Goal: Task Accomplishment & Management: Manage account settings

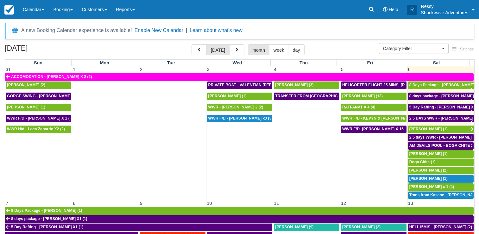
select select
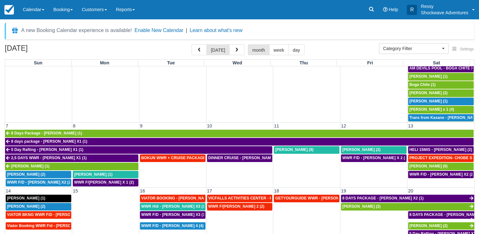
scroll to position [95, 0]
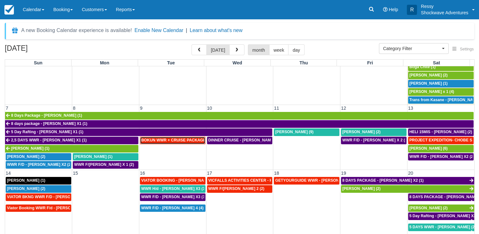
click at [182, 138] on span "BOKUN WWR + CRUISE PACKAGE - [PERSON_NAME] South X 2 (2)" at bounding box center [203, 140] width 125 height 4
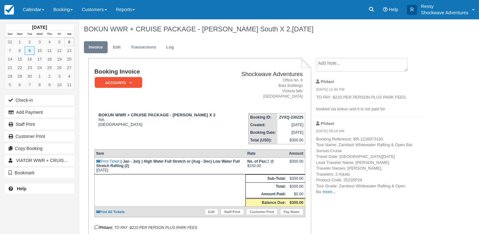
click at [322, 192] on p "Booking Reference: BR-1228973193 Tour Name: Zambezi Whitewater Rafting & Open B…" at bounding box center [369, 165] width 107 height 59
click at [326, 192] on link "more..." at bounding box center [329, 191] width 13 height 5
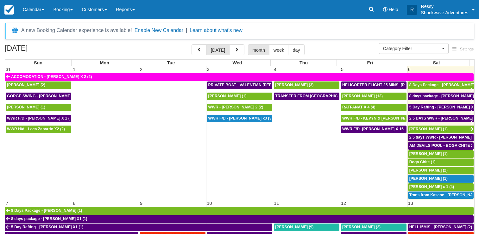
select select
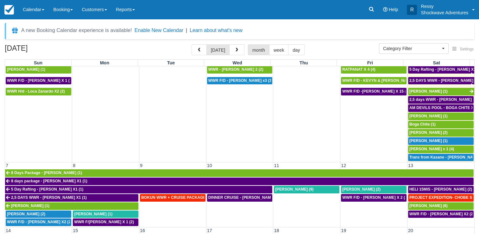
scroll to position [95, 0]
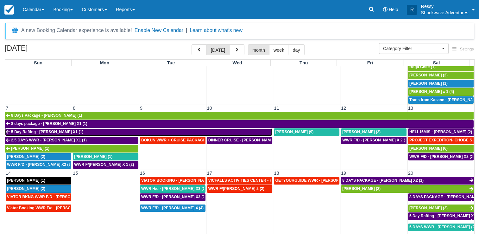
click at [49, 130] on span "5 Day Rafting - [PERSON_NAME] X1 (1)" at bounding box center [47, 132] width 72 height 4
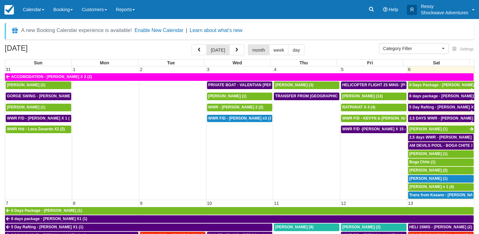
select select
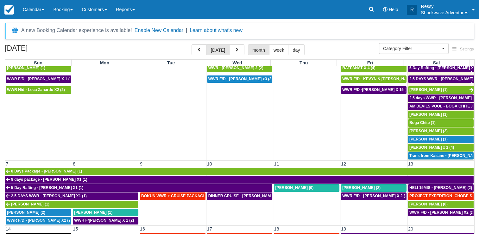
scroll to position [32, 0]
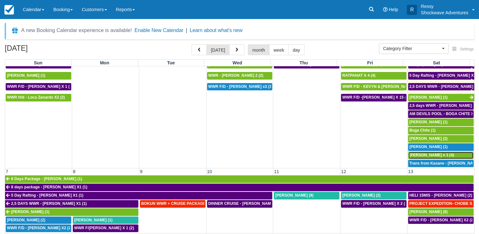
click at [437, 154] on span "[PERSON_NAME] x 1 (4)" at bounding box center [432, 155] width 45 height 4
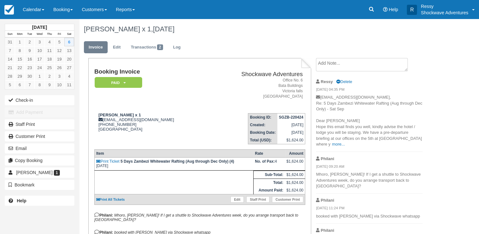
click at [327, 146] on p "[EMAIL_ADDRESS][DOMAIN_NAME], Re: 5 Days Zambezi Whitewater Rafting (Aug throug…" at bounding box center [369, 120] width 107 height 53
click at [332, 144] on link "more..." at bounding box center [338, 144] width 13 height 5
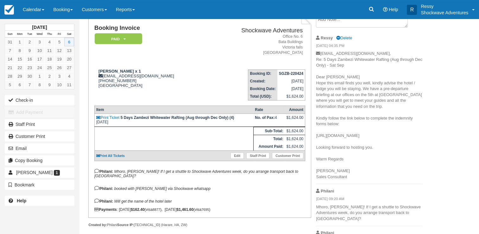
scroll to position [12, 0]
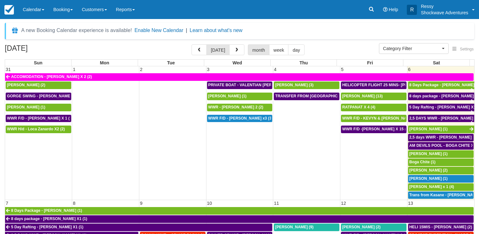
select select
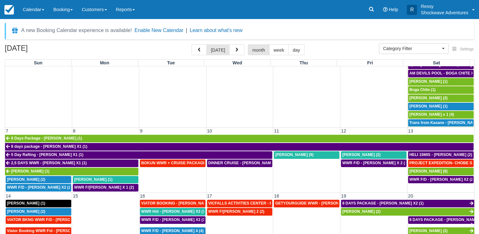
scroll to position [63, 0]
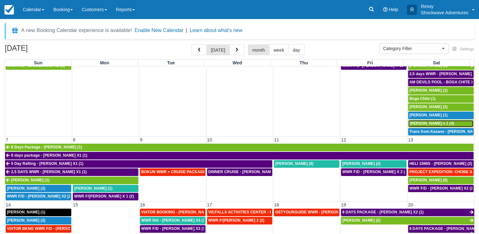
click at [422, 121] on span "Rhonda Ronnie Fetzko x 1 (4)" at bounding box center [432, 123] width 45 height 4
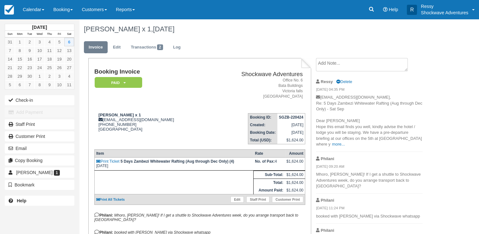
click at [333, 143] on p "ronniejanine@aol.com, Re: 5 Days Zambezi Whitewater Rafting (Aug through Dec On…" at bounding box center [369, 120] width 107 height 53
click at [332, 144] on link "more..." at bounding box center [338, 144] width 13 height 5
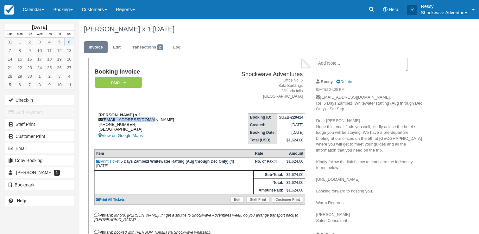
drag, startPoint x: 103, startPoint y: 119, endPoint x: 162, endPoint y: 121, distance: 59.0
click at [162, 121] on div "Rhonda Ronnie Fetzko x 1 ronniejanine@aol.com +14077546158 United States View o…" at bounding box center [151, 125] width 115 height 27
copy div "ronniejanine@aol.com"
click at [184, 124] on div "Rhonda Ronnie Fetzko x 1 ronniejanine@aol.com +14077546158 United States View o…" at bounding box center [151, 125] width 115 height 27
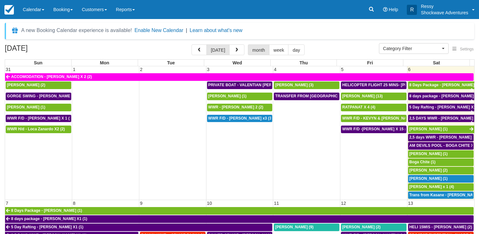
select select
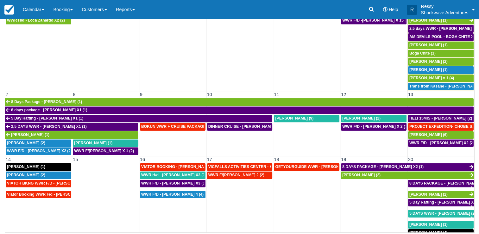
scroll to position [95, 0]
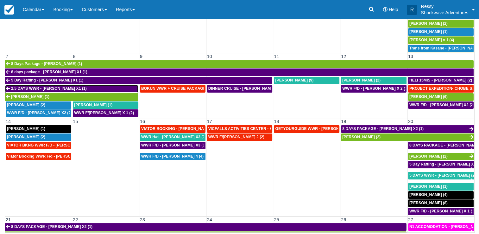
click at [78, 87] on span "2,5 DAYS WWR - BRIAN STAINKEN X1 (1)" at bounding box center [49, 88] width 76 height 4
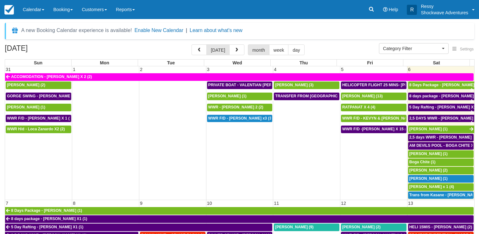
select select
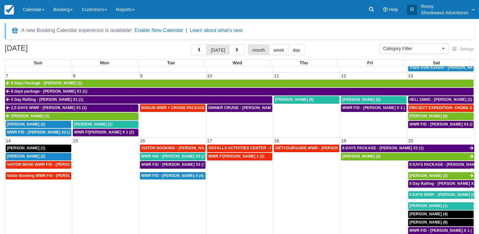
scroll to position [127, 0]
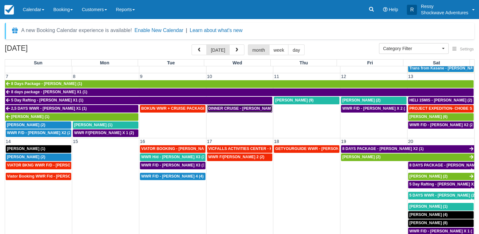
click at [219, 107] on span "DINNER CRUISE - RHONDA RONNIE FETZKO X 1 (1)" at bounding box center [247, 108] width 79 height 4
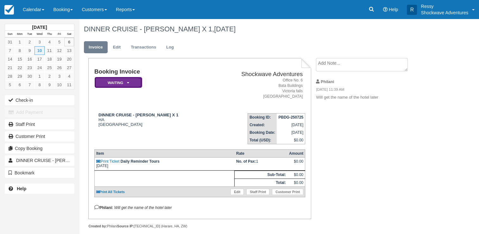
click at [129, 84] on em "Waiting" at bounding box center [119, 82] width 48 height 11
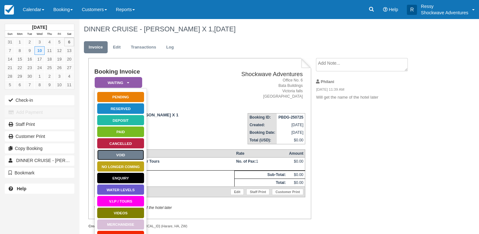
click at [136, 150] on link "Void" at bounding box center [121, 154] width 48 height 11
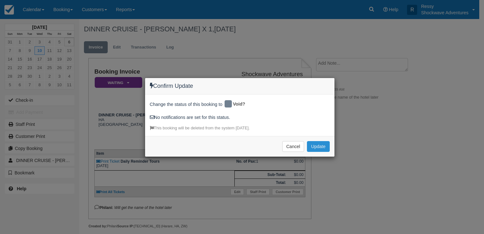
click at [321, 143] on button "Update" at bounding box center [318, 146] width 22 height 11
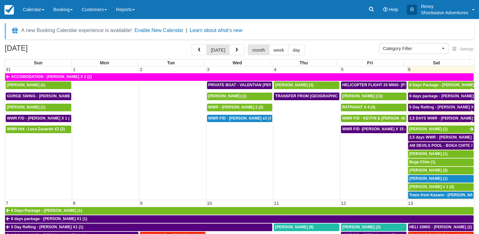
select select
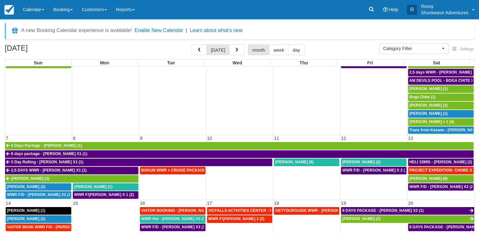
scroll to position [127, 0]
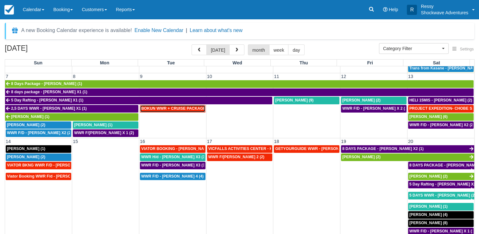
click at [184, 107] on span "BOKUN WWR + CRUISE PACKAGE - Janet South X 2 (2)" at bounding box center [203, 108] width 125 height 4
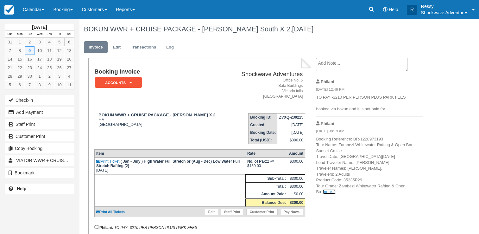
click at [330, 193] on link "more..." at bounding box center [329, 191] width 13 height 5
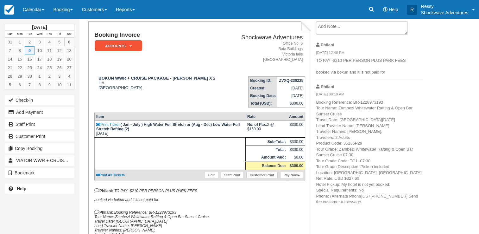
scroll to position [32, 0]
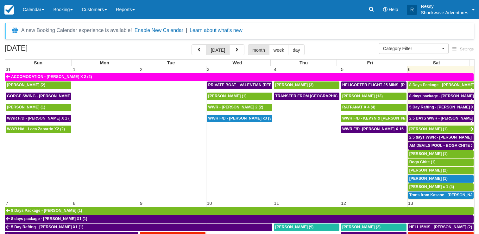
select select
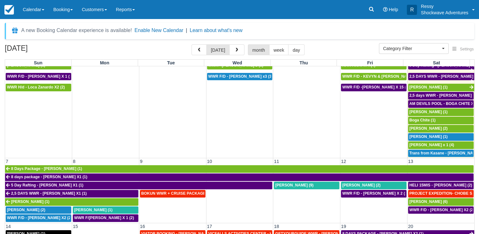
scroll to position [127, 0]
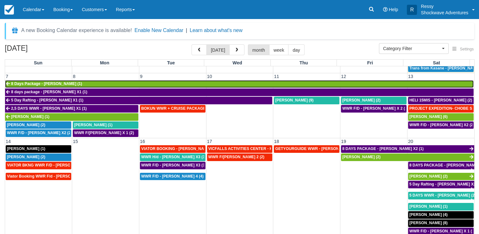
click at [114, 83] on link "8 Days Package - [PERSON_NAME] (1)" at bounding box center [239, 84] width 469 height 8
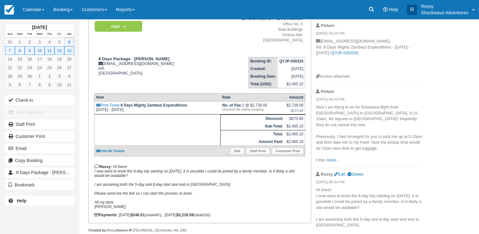
scroll to position [63, 0]
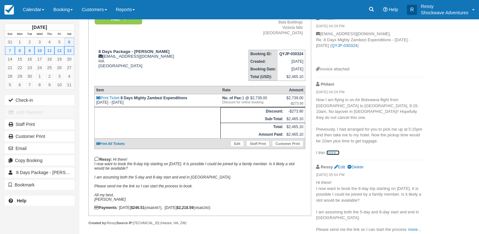
click at [330, 150] on link "more..." at bounding box center [333, 152] width 13 height 5
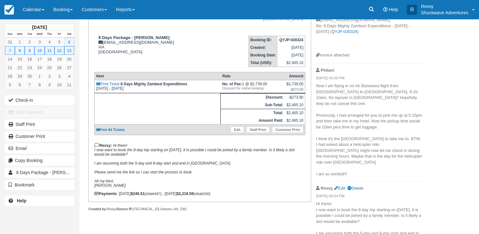
scroll to position [89, 0]
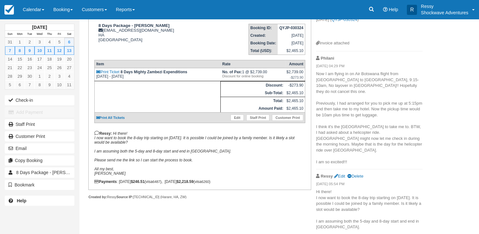
click at [417, 223] on p "Hi there! I now want to book the 8-day trip starting on September 6, 2025. It i…" at bounding box center [369, 215] width 107 height 53
click at [415, 234] on link "more..." at bounding box center [414, 238] width 13 height 5
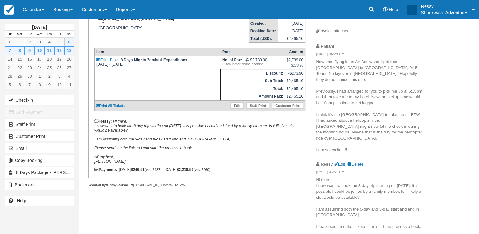
scroll to position [107, 0]
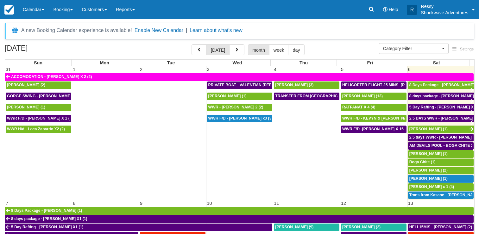
select select
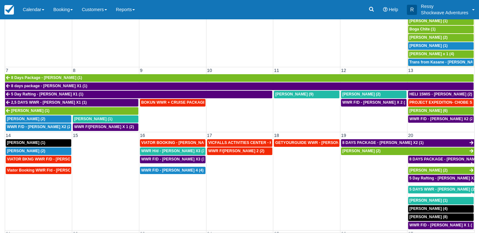
scroll to position [95, 0]
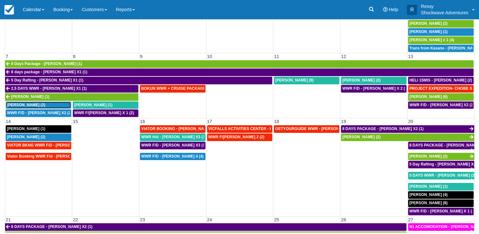
click at [43, 103] on span "Kathleen Burkhardt (2)" at bounding box center [26, 105] width 38 height 4
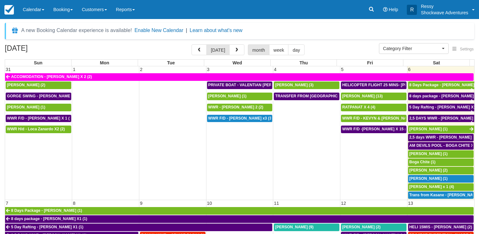
select select
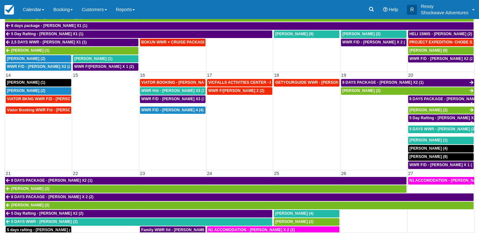
scroll to position [127, 0]
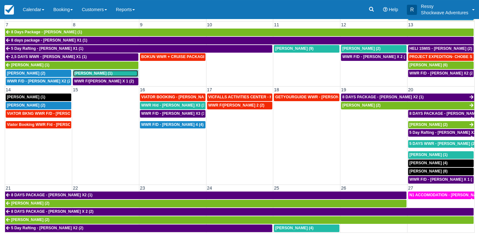
click at [108, 71] on span "[PERSON_NAME] (1)" at bounding box center [93, 73] width 38 height 4
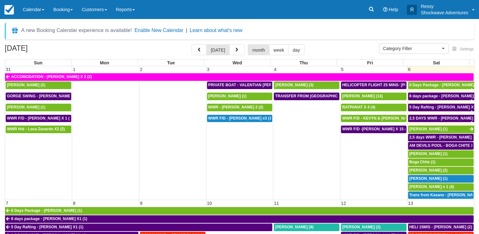
select select
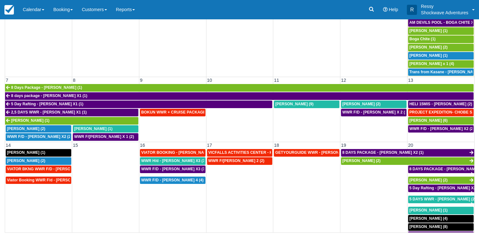
scroll to position [32, 0]
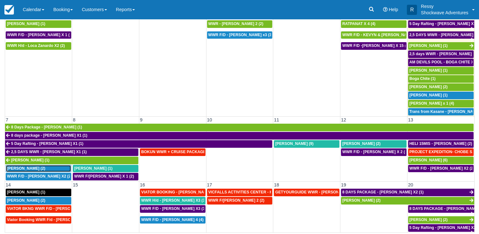
click at [36, 167] on span "Kathleen Burkhardt (2)" at bounding box center [26, 168] width 38 height 4
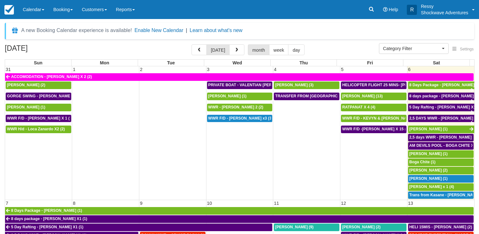
select select
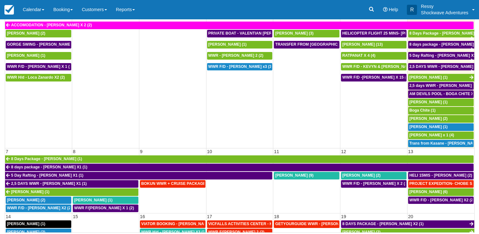
scroll to position [52, 0]
click at [43, 206] on span "WWR F/D - [PERSON_NAME] X2 (2)" at bounding box center [39, 208] width 65 height 4
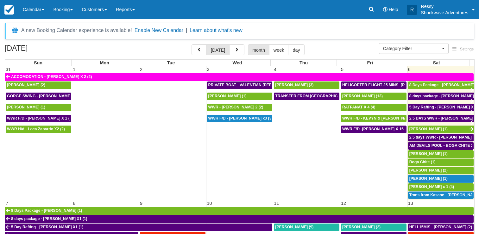
select select
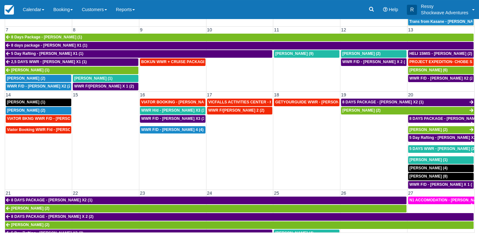
scroll to position [127, 0]
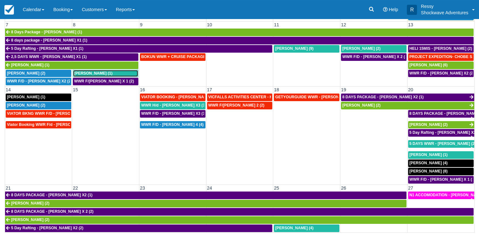
click at [96, 71] on span "[PERSON_NAME] (1)" at bounding box center [93, 73] width 38 height 4
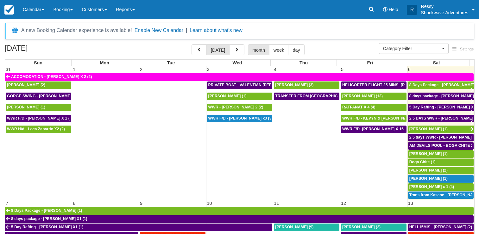
select select
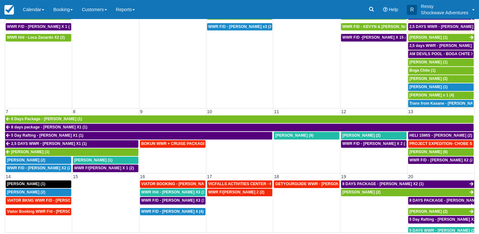
scroll to position [95, 0]
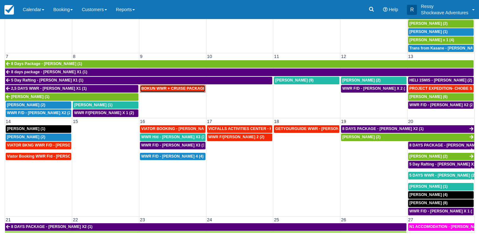
click at [154, 86] on span "BOKUN WWR + CRUISE PACKAGE - Janet South X 2 (2)" at bounding box center [203, 88] width 125 height 4
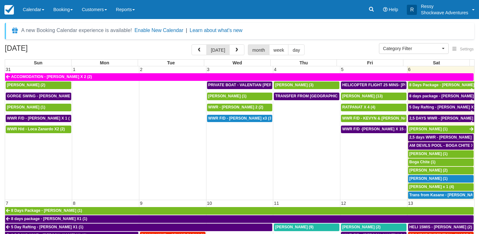
select select
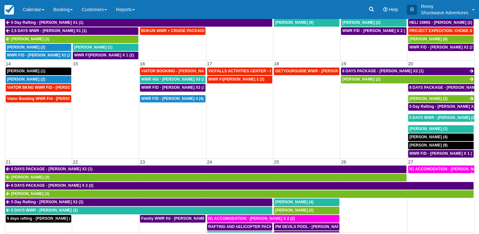
scroll to position [158, 0]
